Goal: Use online tool/utility: Utilize a website feature to perform a specific function

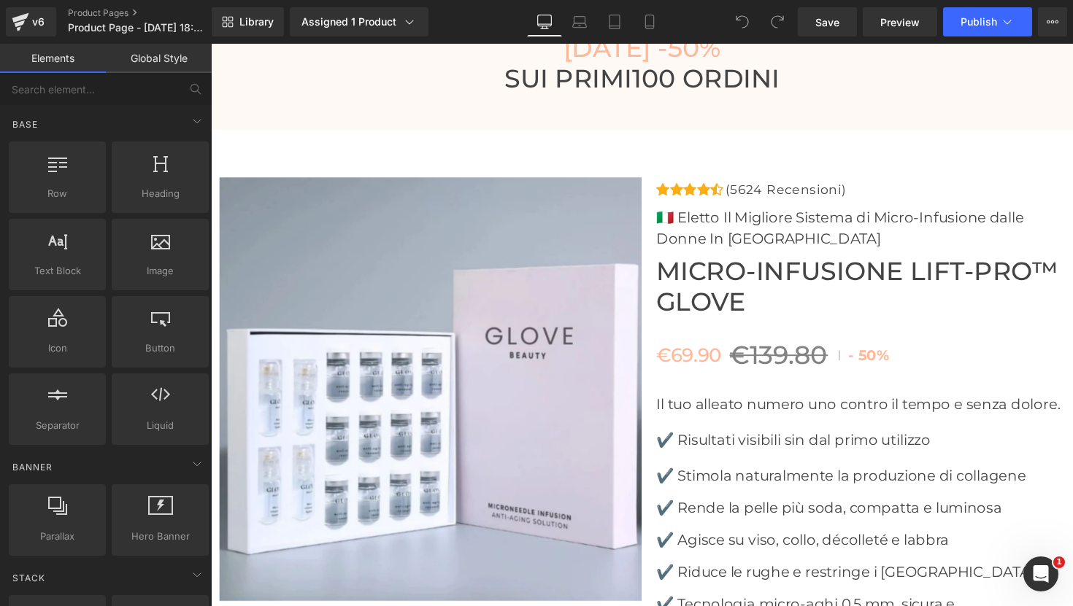
scroll to position [5190, 0]
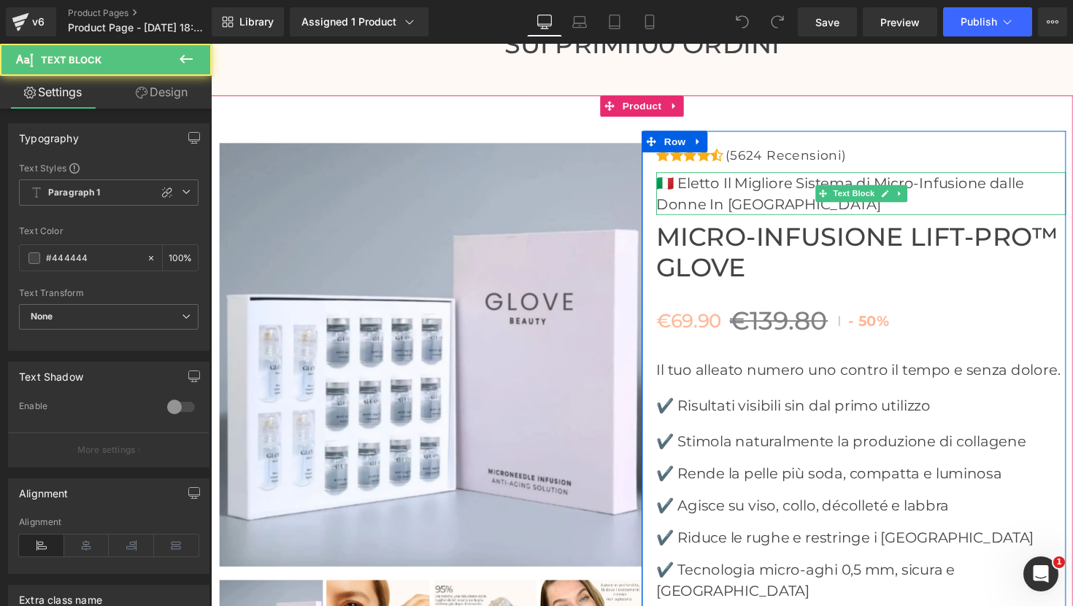
click at [1039, 185] on p "🇮🇹 Eletto Il Migliore Sistema di Micro-Infusione dalle Donne In [GEOGRAPHIC_DAT…" at bounding box center [877, 198] width 420 height 44
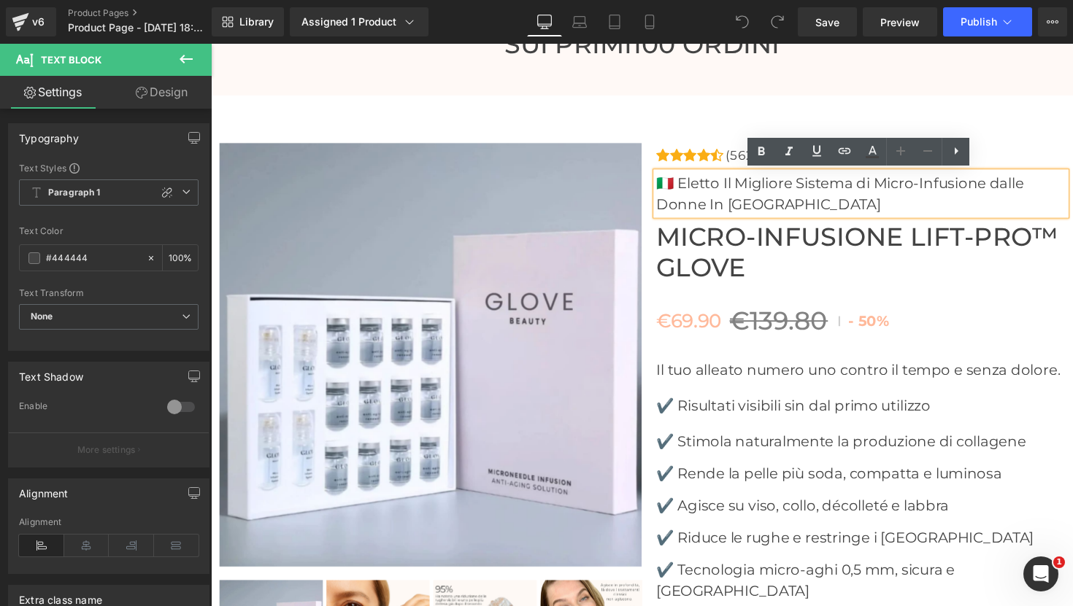
click at [1045, 188] on p "🇮🇹 Eletto Il Migliore Sistema di Micro-Infusione dalle Donne In [GEOGRAPHIC_DAT…" at bounding box center [877, 198] width 420 height 44
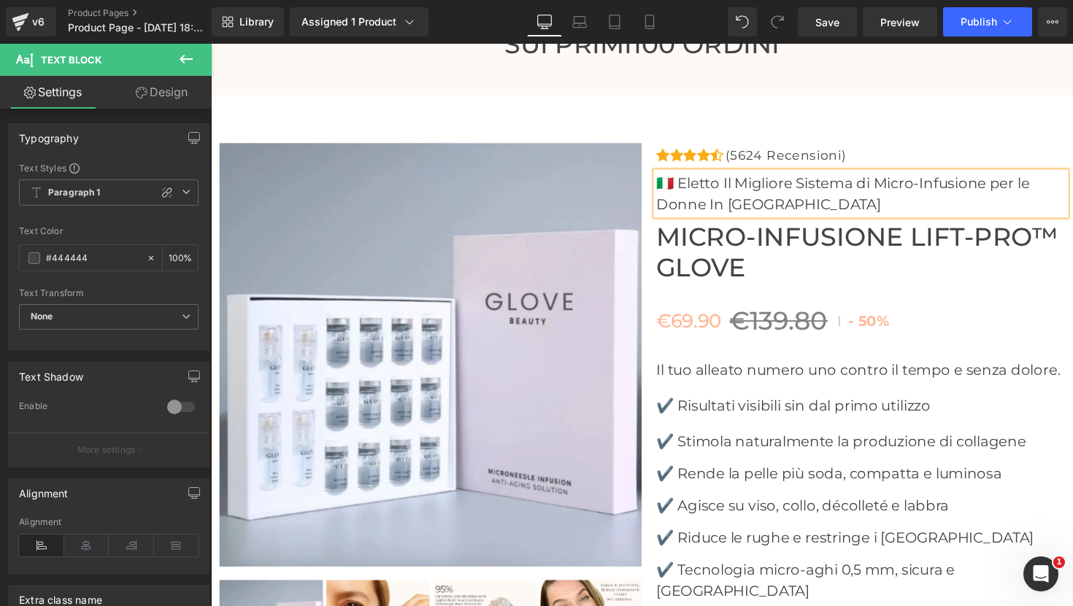
click at [680, 207] on p "🇮🇹 Eletto Il Migliore Sistema di Micro-Infusione per le Donne In Italia" at bounding box center [877, 198] width 420 height 44
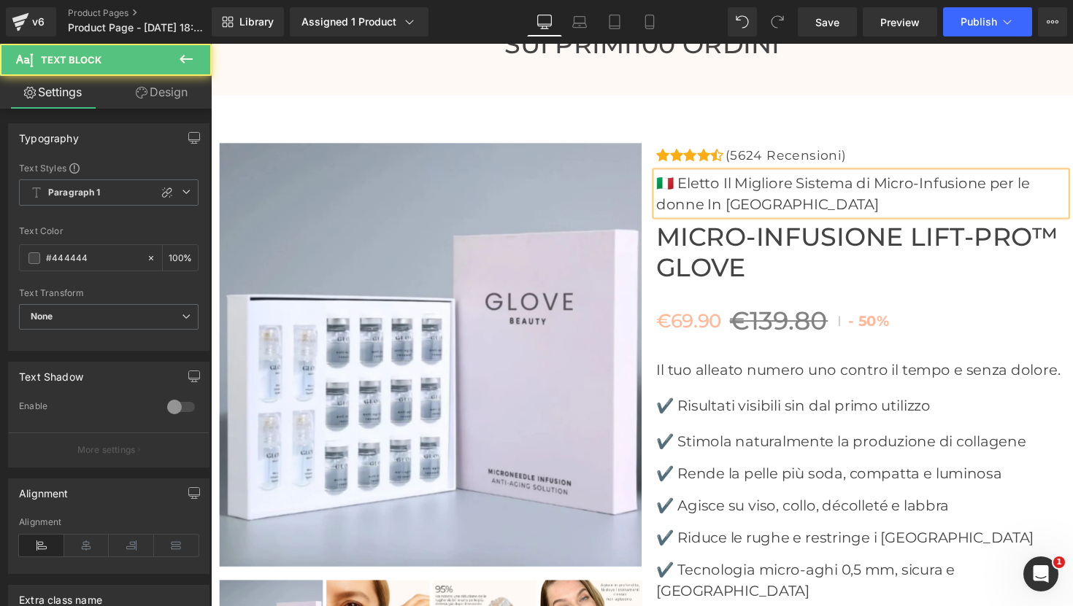
click at [800, 198] on p "🇮🇹 Eletto Il Migliore Sistema di Micro-Infusione per le donne In Italia" at bounding box center [877, 198] width 420 height 44
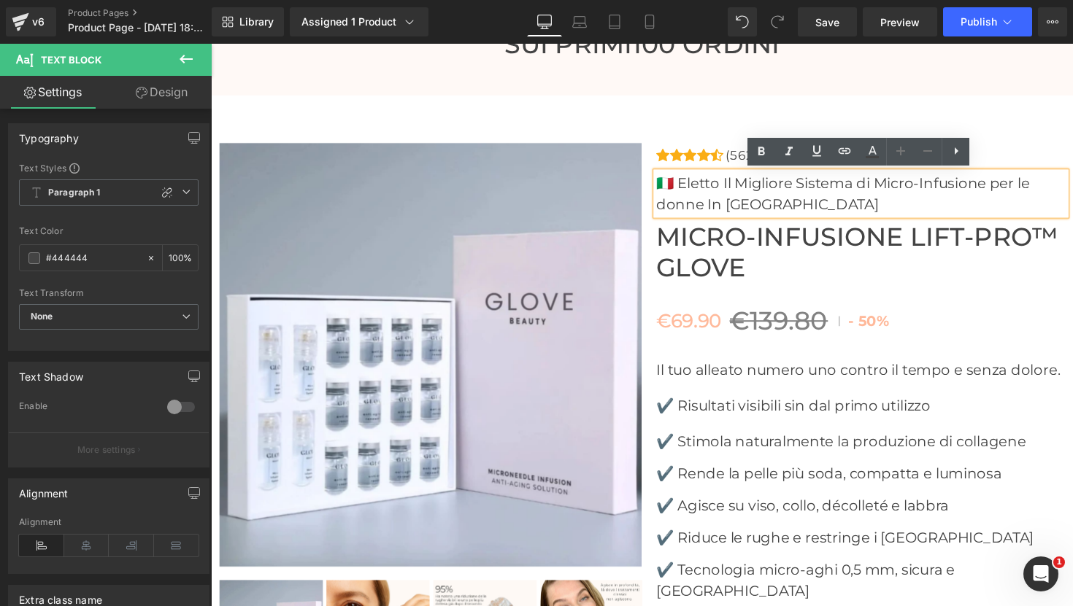
click at [723, 208] on p "🇮🇹 Eletto Il Migliore Sistema di Micro-Infusione per le donne In Italia" at bounding box center [877, 198] width 420 height 44
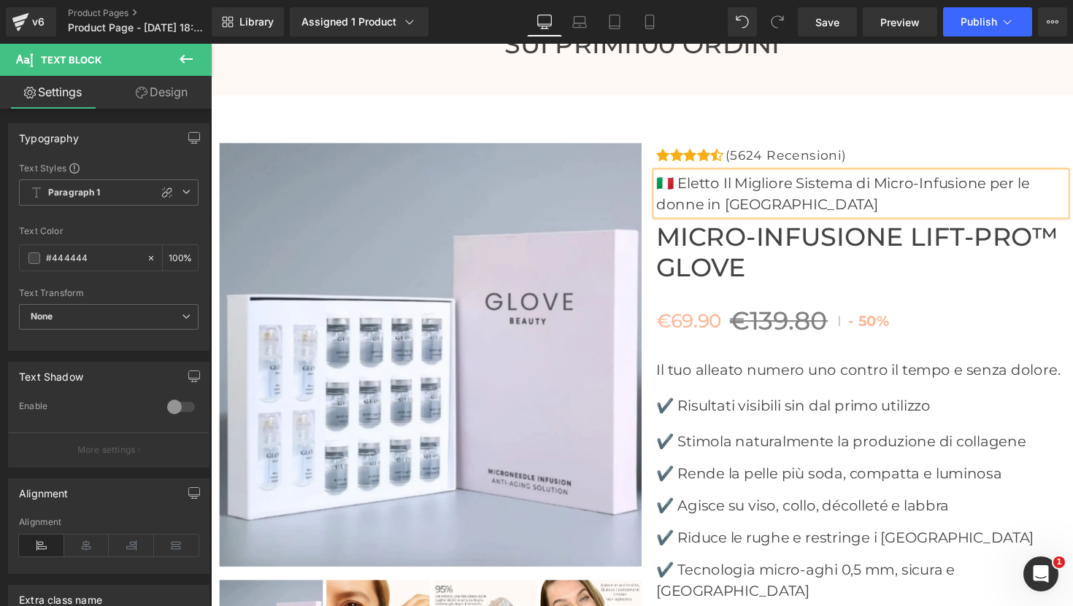
click at [782, 201] on p "🇮🇹 Eletto Il Migliore Sistema di Micro-Infusione per le donne in Italia" at bounding box center [877, 198] width 420 height 44
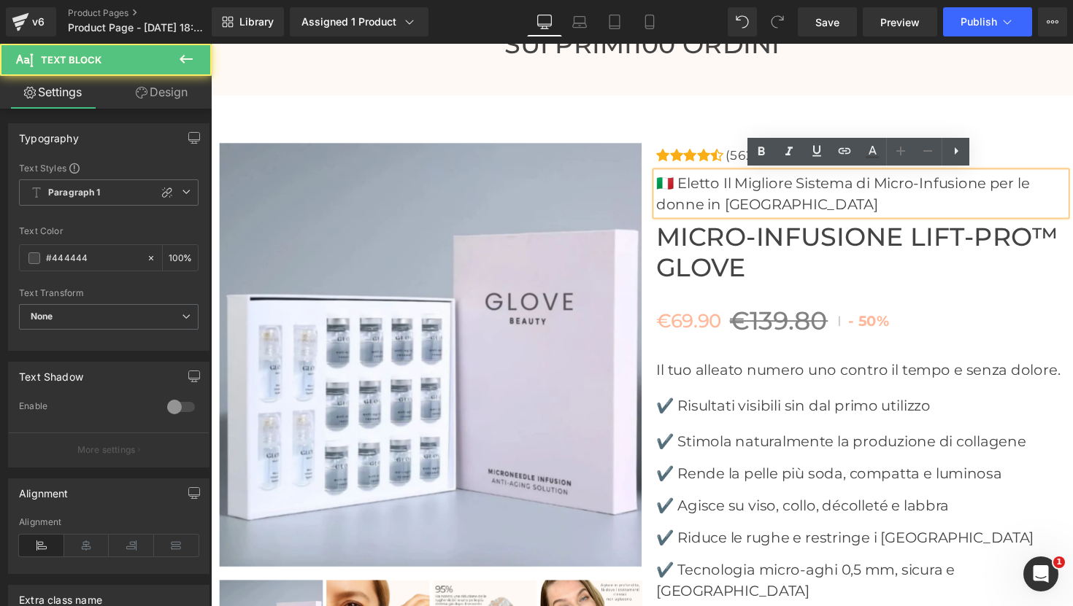
click at [821, 205] on p "🇮🇹 Eletto Il Migliore Sistema di Micro-Infusione per le donne in Italia" at bounding box center [877, 198] width 420 height 44
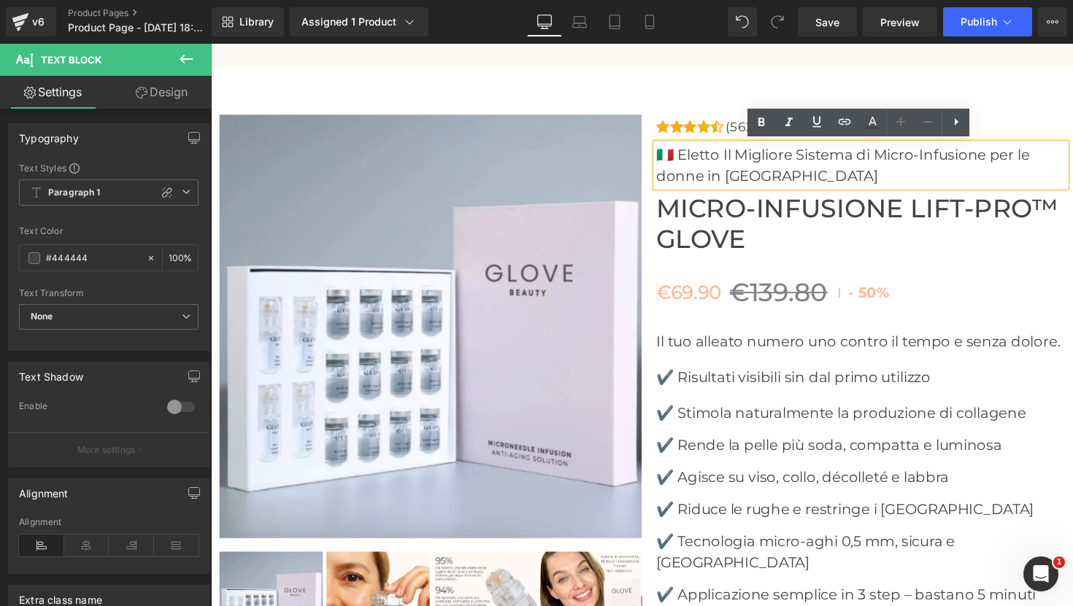
scroll to position [5220, 0]
click at [832, 356] on span at bounding box center [837, 349] width 15 height 18
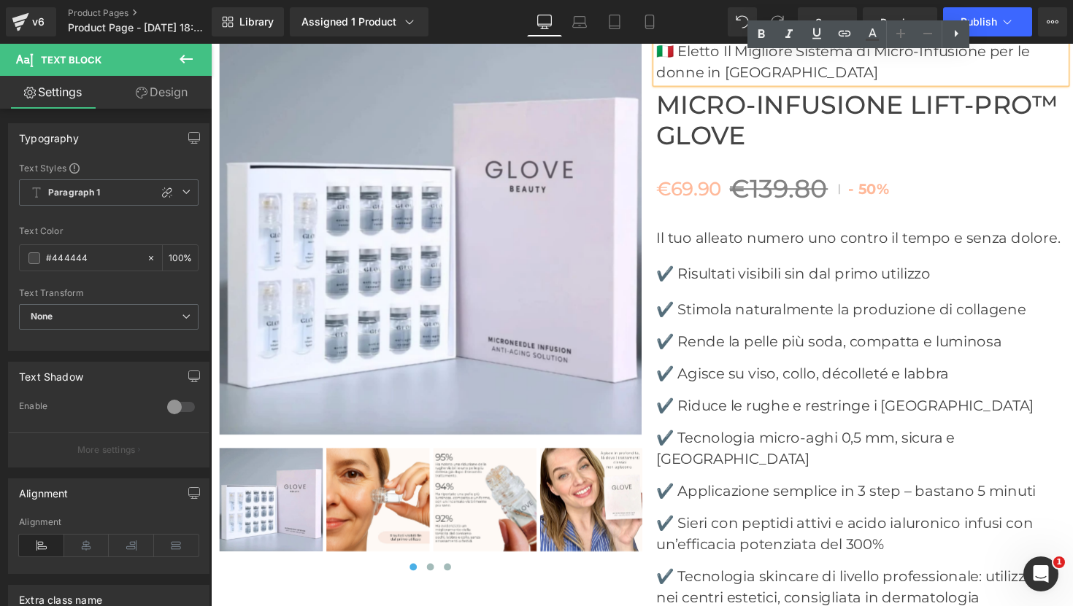
scroll to position [5329, 0]
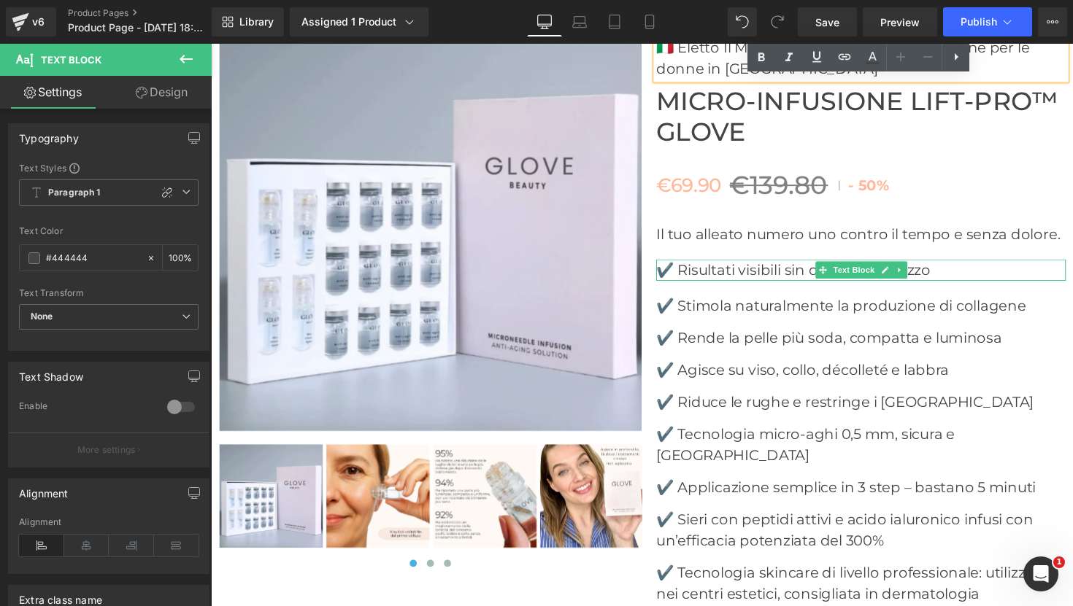
click at [800, 274] on p "✔️ Risultati visibili sin dal primo utilizzo" at bounding box center [877, 276] width 420 height 22
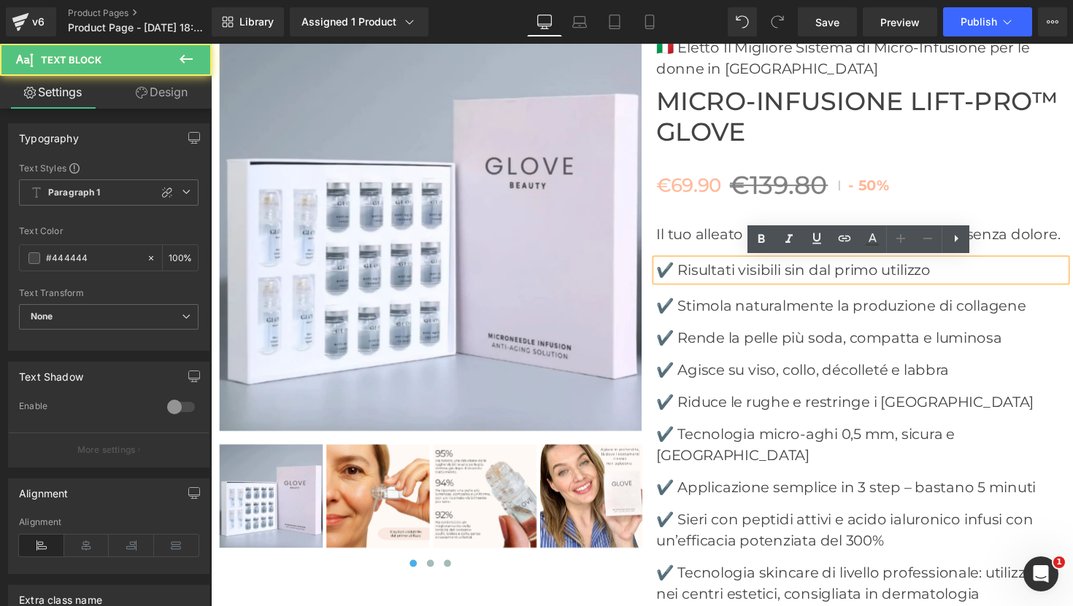
click at [805, 276] on p "✔️ Risultati visibili sin dal primo utilizzo" at bounding box center [877, 276] width 420 height 22
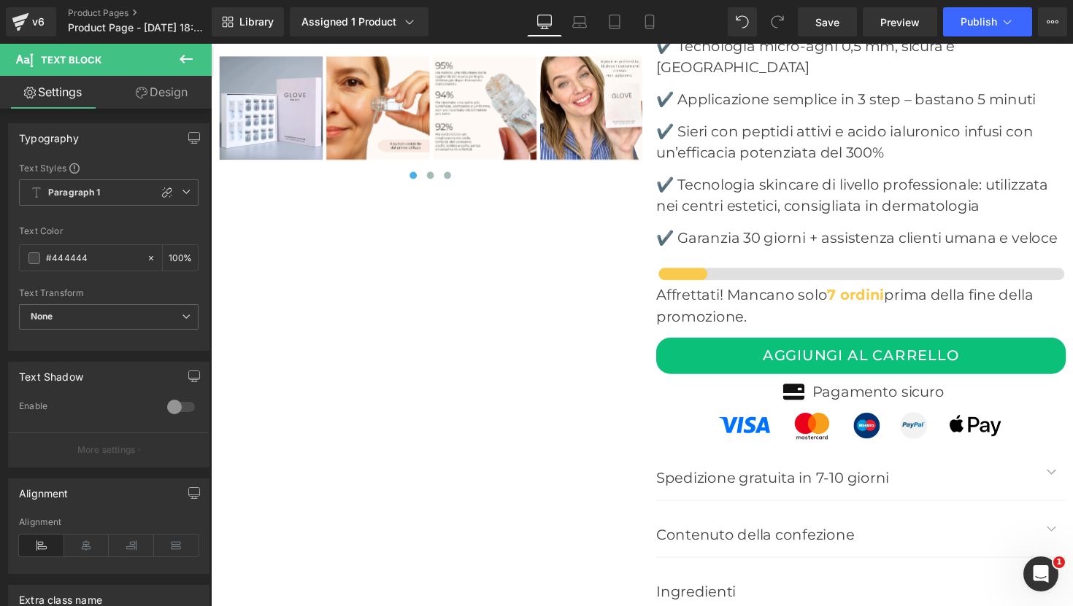
scroll to position [5755, 0]
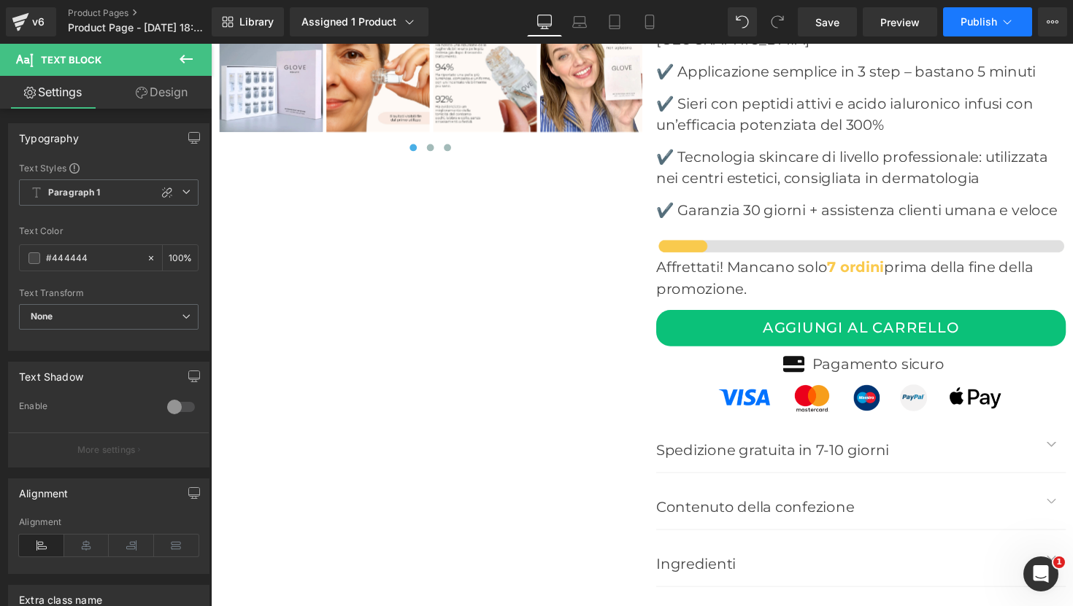
click at [996, 16] on span "Publish" at bounding box center [978, 22] width 36 height 12
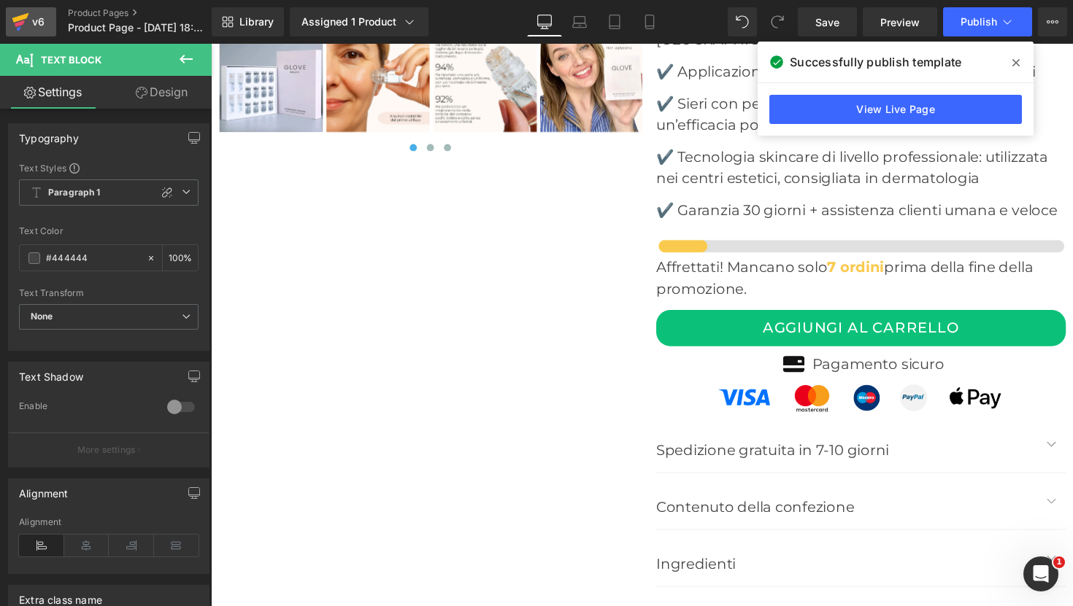
click at [33, 20] on div "v6" at bounding box center [38, 21] width 18 height 19
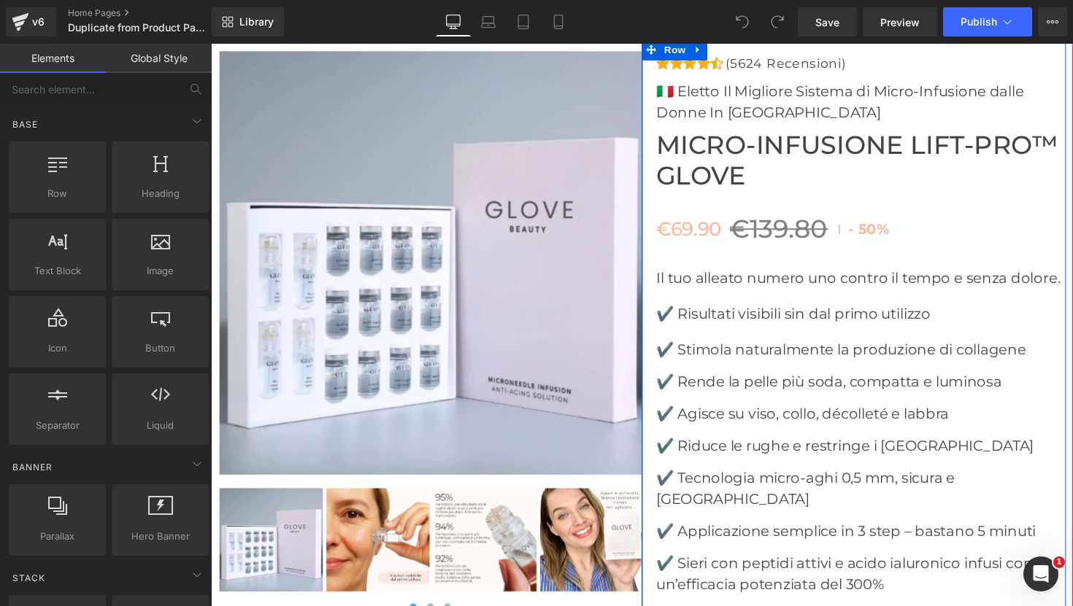
scroll to position [5228, 0]
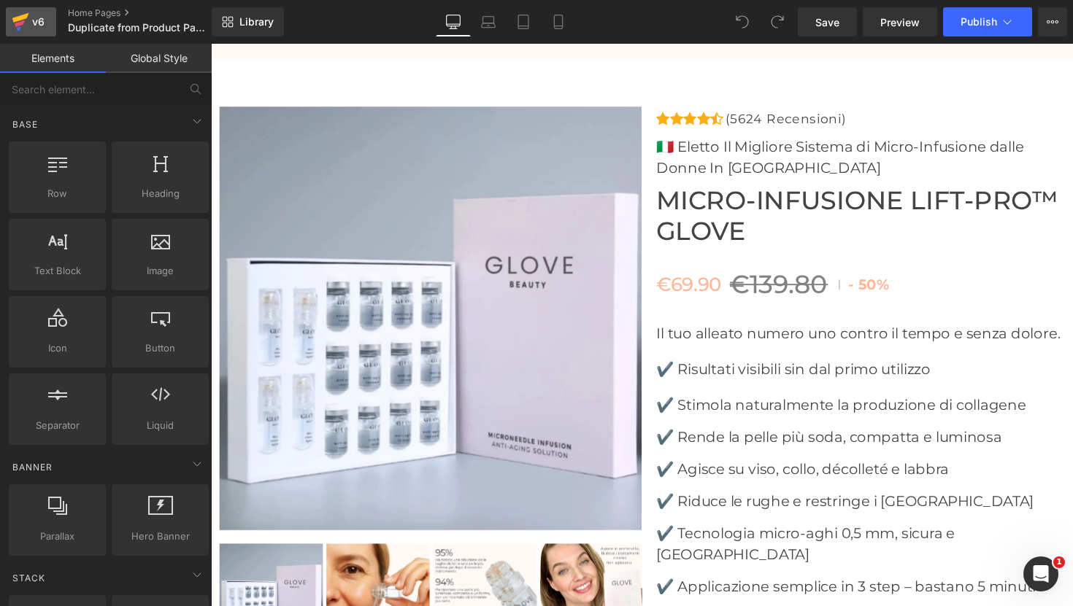
click at [31, 25] on div "v6" at bounding box center [38, 21] width 18 height 19
